Goal: Information Seeking & Learning: Learn about a topic

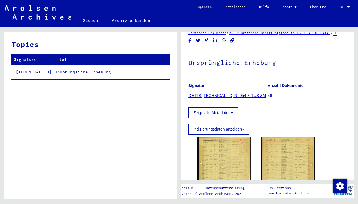
scroll to position [37, 0]
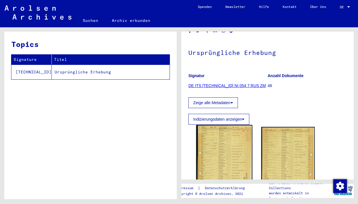
click at [217, 150] on img at bounding box center [224, 163] width 56 height 77
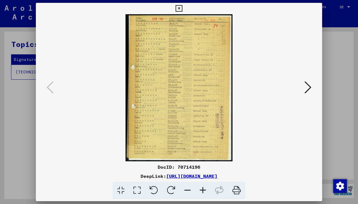
click at [202, 191] on icon at bounding box center [202, 190] width 15 height 17
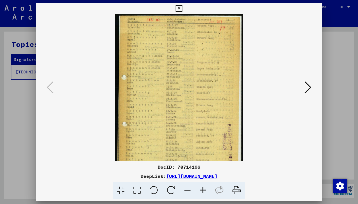
click at [202, 191] on icon at bounding box center [202, 190] width 15 height 17
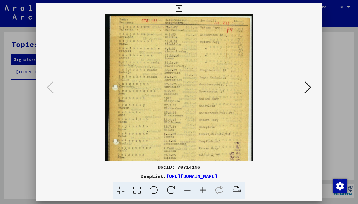
click at [202, 191] on icon at bounding box center [202, 190] width 15 height 17
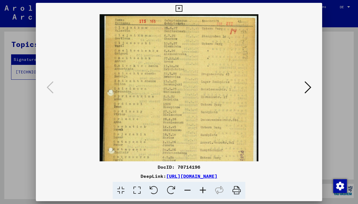
click at [202, 191] on icon at bounding box center [202, 190] width 15 height 17
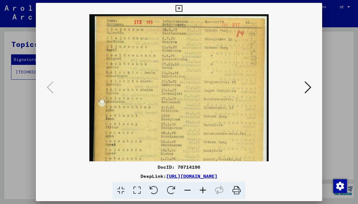
click at [202, 191] on icon at bounding box center [202, 190] width 15 height 17
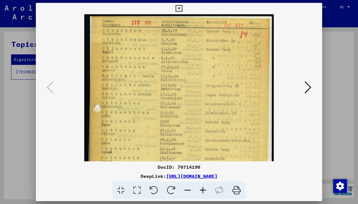
click at [202, 191] on icon at bounding box center [202, 190] width 15 height 17
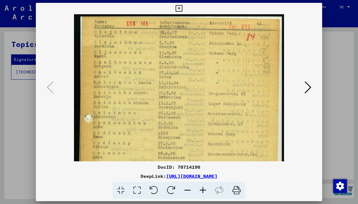
click at [202, 191] on icon at bounding box center [202, 190] width 15 height 17
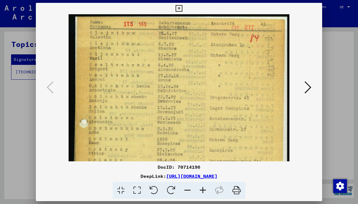
click at [202, 191] on icon at bounding box center [202, 190] width 15 height 17
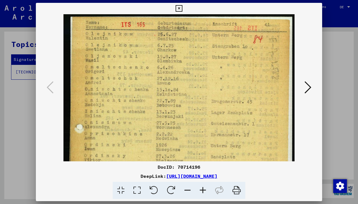
click at [202, 191] on icon at bounding box center [202, 190] width 15 height 17
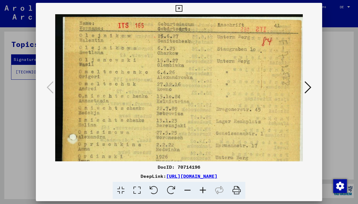
click at [202, 191] on icon at bounding box center [202, 190] width 15 height 17
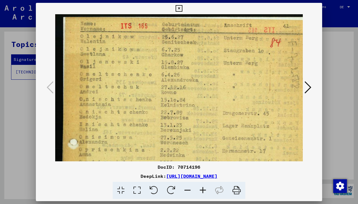
click at [202, 191] on icon at bounding box center [202, 190] width 15 height 17
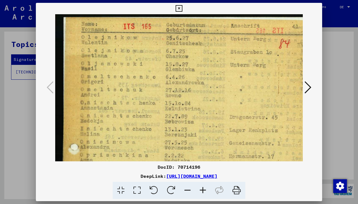
click at [202, 191] on icon at bounding box center [202, 190] width 15 height 17
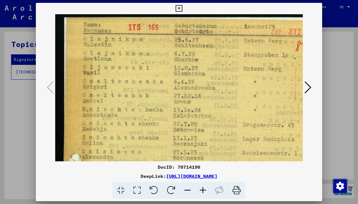
click at [202, 191] on icon at bounding box center [202, 190] width 15 height 17
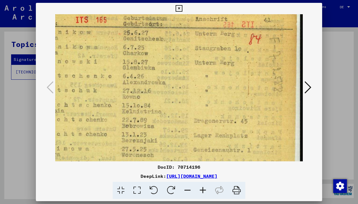
scroll to position [9, 56]
drag, startPoint x: 245, startPoint y: 97, endPoint x: 159, endPoint y: 89, distance: 87.0
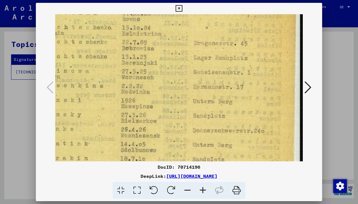
drag, startPoint x: 260, startPoint y: 105, endPoint x: 259, endPoint y: 28, distance: 77.2
click at [259, 28] on img at bounding box center [152, 138] width 304 height 418
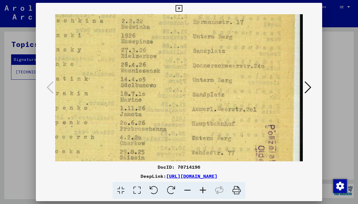
scroll to position [153, 56]
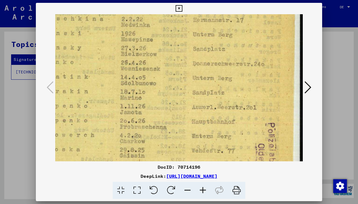
drag, startPoint x: 253, startPoint y: 102, endPoint x: 253, endPoint y: 35, distance: 66.9
click at [253, 35] on img at bounding box center [152, 71] width 304 height 418
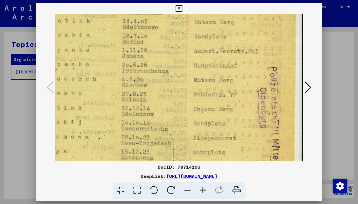
drag, startPoint x: 228, startPoint y: 102, endPoint x: 230, endPoint y: 46, distance: 56.1
click at [230, 46] on img at bounding box center [154, 15] width 304 height 418
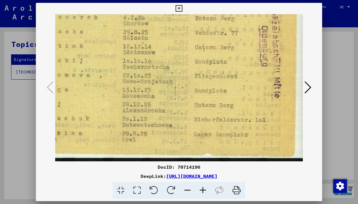
drag, startPoint x: 227, startPoint y: 121, endPoint x: 228, endPoint y: 24, distance: 96.2
click at [308, 81] on icon at bounding box center [308, 88] width 7 height 14
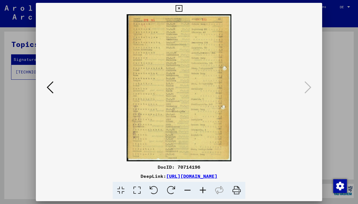
scroll to position [0, 0]
click at [205, 190] on icon at bounding box center [202, 190] width 15 height 17
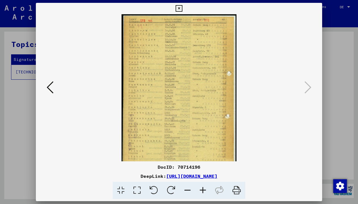
click at [205, 190] on icon at bounding box center [202, 190] width 15 height 17
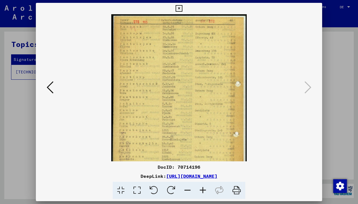
click at [205, 190] on icon at bounding box center [202, 190] width 15 height 17
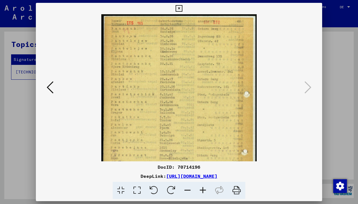
click at [205, 190] on icon at bounding box center [202, 190] width 15 height 17
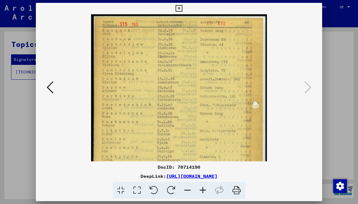
click at [205, 190] on icon at bounding box center [202, 190] width 15 height 17
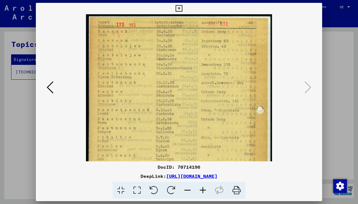
click at [205, 190] on icon at bounding box center [202, 190] width 15 height 17
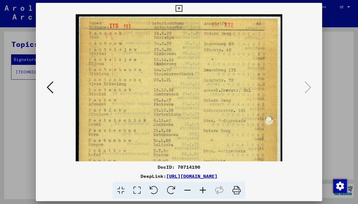
click at [205, 190] on icon at bounding box center [202, 190] width 15 height 17
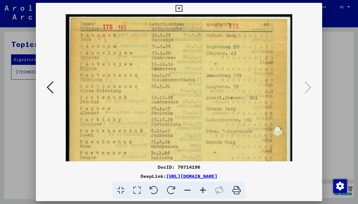
click at [205, 190] on icon at bounding box center [202, 190] width 15 height 17
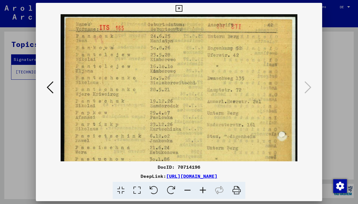
click at [205, 190] on icon at bounding box center [202, 190] width 15 height 17
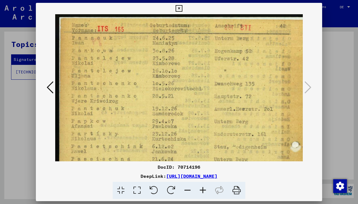
click at [205, 190] on icon at bounding box center [202, 190] width 15 height 17
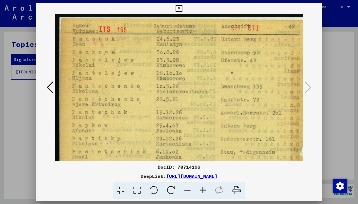
click at [205, 190] on icon at bounding box center [202, 190] width 15 height 17
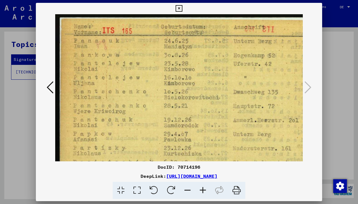
click at [205, 190] on icon at bounding box center [202, 190] width 15 height 17
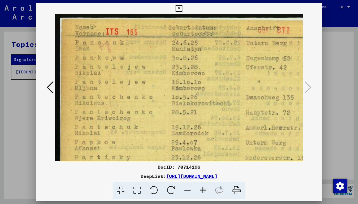
click at [205, 190] on icon at bounding box center [202, 190] width 15 height 17
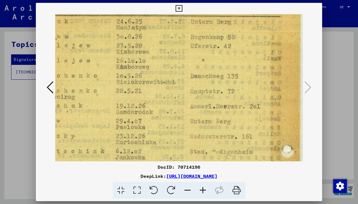
scroll to position [23, 58]
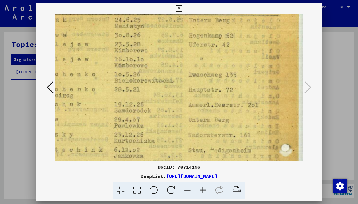
drag, startPoint x: 232, startPoint y: 120, endPoint x: 168, endPoint y: 97, distance: 67.6
click at [169, 97] on img at bounding box center [152, 207] width 308 height 432
click at [225, 105] on img at bounding box center [151, 207] width 308 height 432
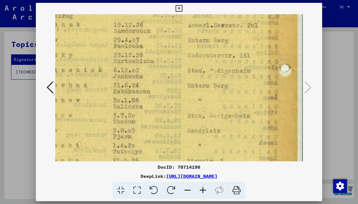
drag, startPoint x: 225, startPoint y: 105, endPoint x: 224, endPoint y: 19, distance: 86.0
click at [224, 20] on img at bounding box center [151, 128] width 308 height 432
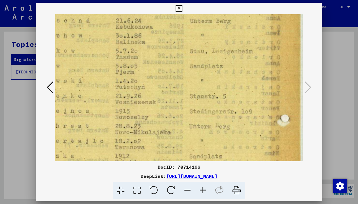
scroll to position [168, 56]
drag, startPoint x: 224, startPoint y: 58, endPoint x: 226, endPoint y: -1, distance: 59.3
click at [226, 0] on html "Suchen Archiv erkunden Spenden Newsletter Hilfe Kontakt Über Uns Suchen Archiv …" at bounding box center [179, 102] width 358 height 204
click at [217, 136] on img at bounding box center [153, 62] width 308 height 432
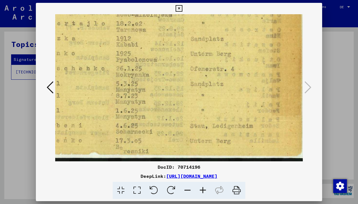
drag, startPoint x: 217, startPoint y: 136, endPoint x: 219, endPoint y: 10, distance: 125.6
click at [219, 10] on div "DocID: 70714196 DeepLink: [URL][DOMAIN_NAME]" at bounding box center [179, 101] width 286 height 196
